Goal: Information Seeking & Learning: Understand process/instructions

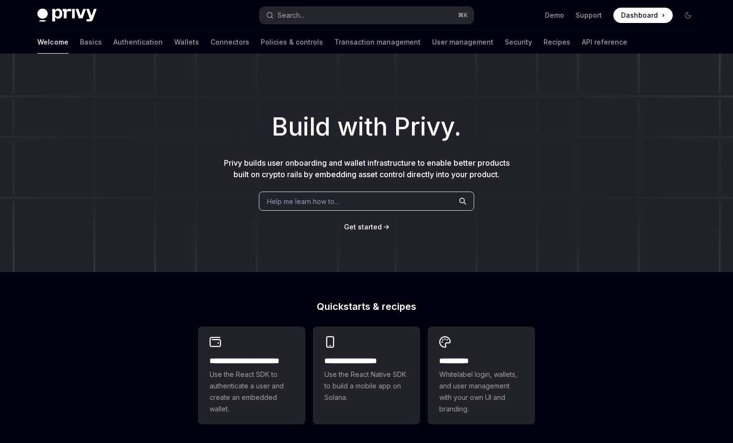
click at [345, 40] on link "Transaction management" at bounding box center [377, 42] width 86 height 23
type textarea "*"
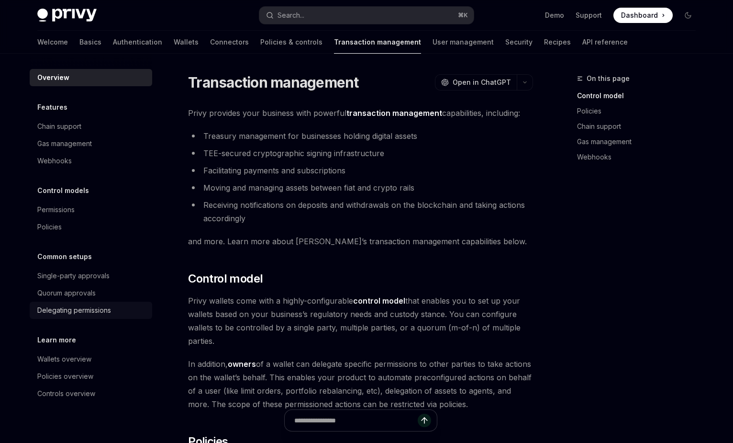
click at [99, 313] on div "Delegating permissions" at bounding box center [74, 309] width 74 height 11
type textarea "*"
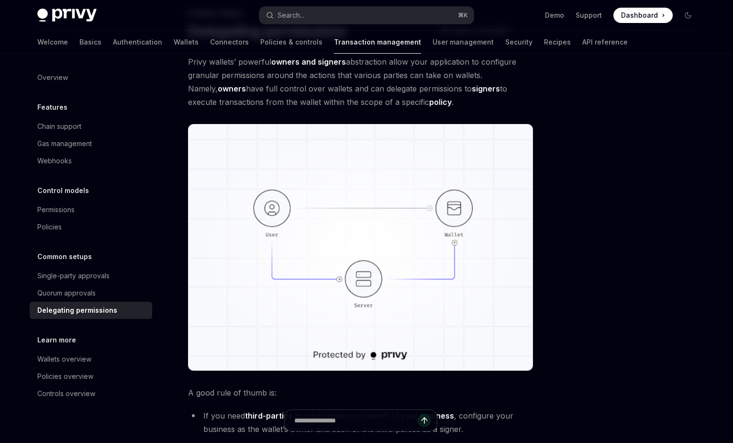
scroll to position [66, 0]
